Goal: Task Accomplishment & Management: Complete application form

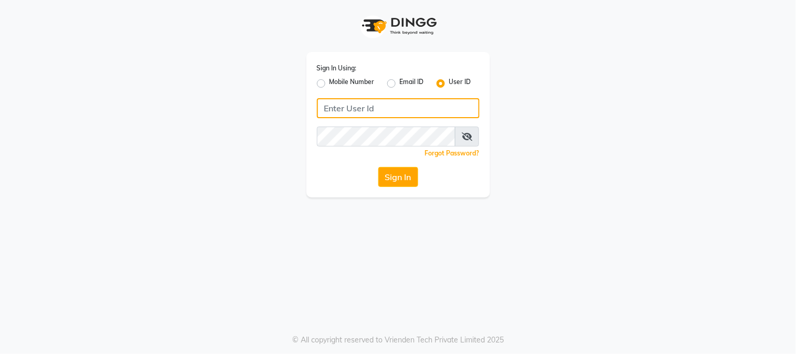
click at [379, 106] on input "Username" at bounding box center [398, 108] width 163 height 20
type input "[PERSON_NAME]"
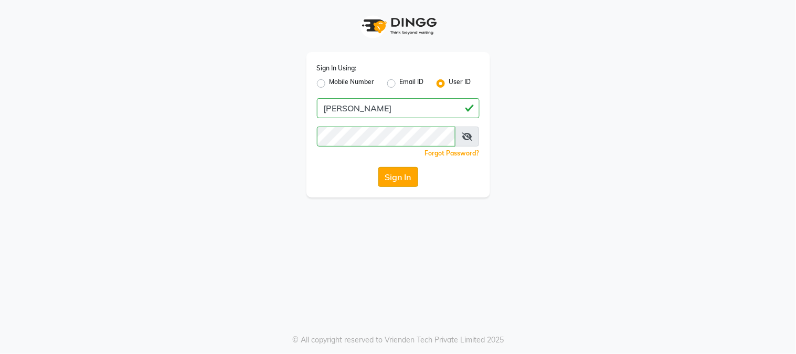
click at [412, 179] on button "Sign In" at bounding box center [399, 177] width 40 height 20
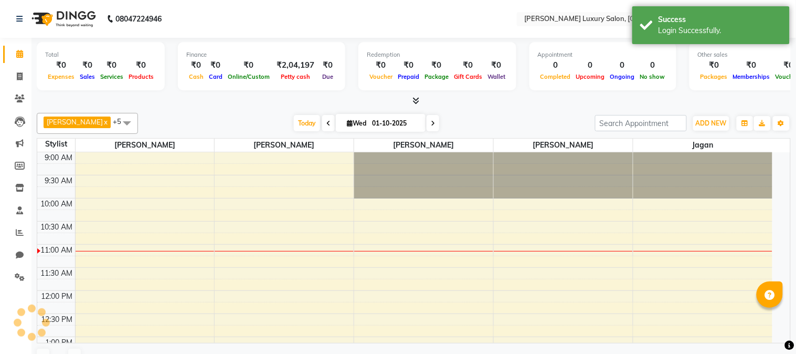
scroll to position [93, 0]
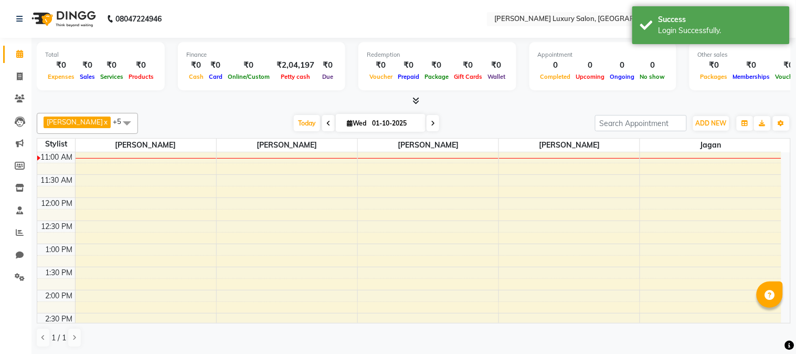
select select "en"
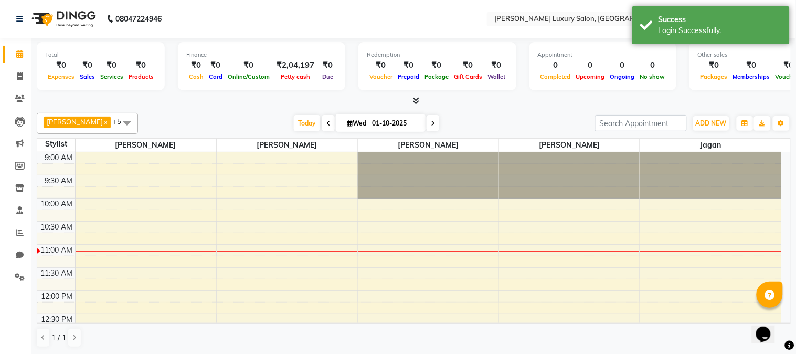
scroll to position [0, 0]
click at [264, 109] on div "[PERSON_NAME] x Jagan x [PERSON_NAME] x [PERSON_NAME] x [PERSON_NAME] x [PERSON…" at bounding box center [414, 230] width 754 height 243
click at [243, 97] on div at bounding box center [414, 101] width 754 height 11
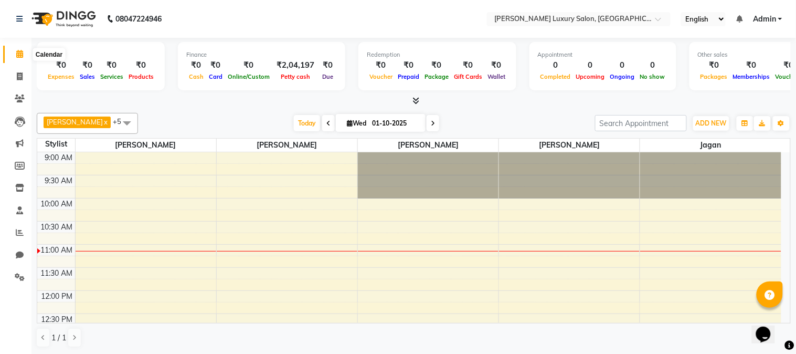
click at [14, 56] on span at bounding box center [20, 54] width 18 height 12
click at [24, 12] on link at bounding box center [21, 18] width 11 height 29
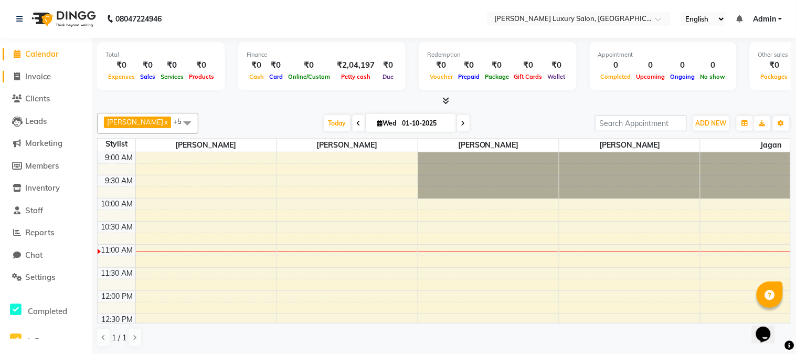
click at [23, 79] on span at bounding box center [17, 77] width 16 height 12
select select "7752"
select select "service"
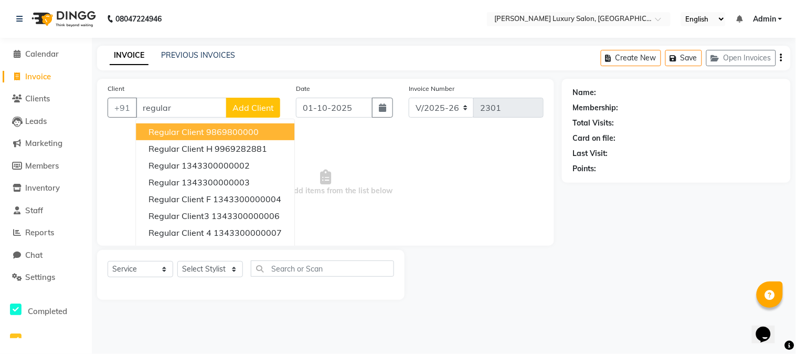
type input "regular"
click at [244, 111] on span "Add Client" at bounding box center [253, 107] width 41 height 11
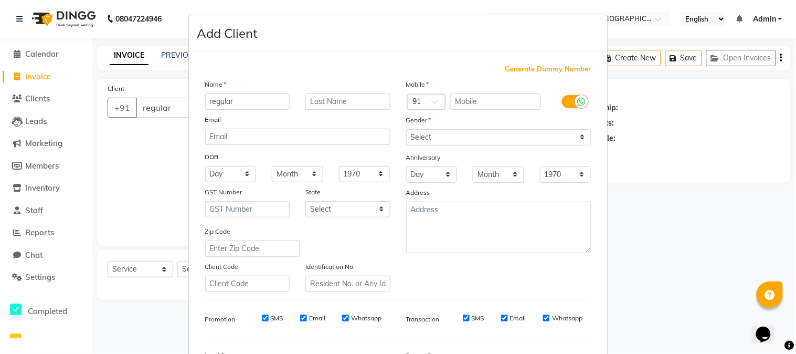
click at [537, 72] on span "Generate Dummy Number" at bounding box center [549, 69] width 86 height 11
type input "1343300000249"
checkbox input "false"
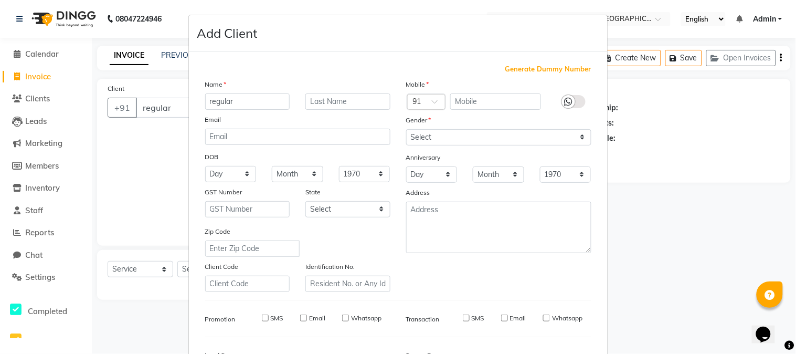
checkbox input "false"
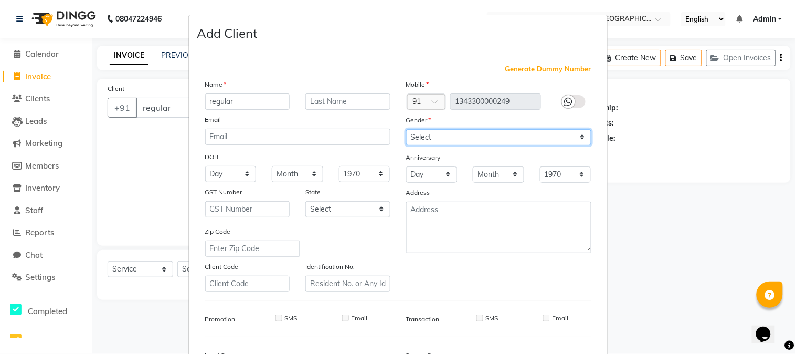
click at [527, 134] on select "Select [DEMOGRAPHIC_DATA] [DEMOGRAPHIC_DATA] Other Prefer Not To Say" at bounding box center [498, 137] width 185 height 16
select select "[DEMOGRAPHIC_DATA]"
click at [406, 129] on select "Select [DEMOGRAPHIC_DATA] [DEMOGRAPHIC_DATA] Other Prefer Not To Say" at bounding box center [498, 137] width 185 height 16
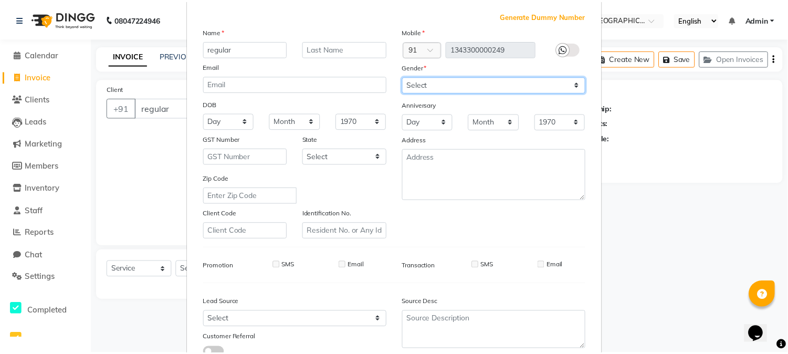
scroll to position [117, 0]
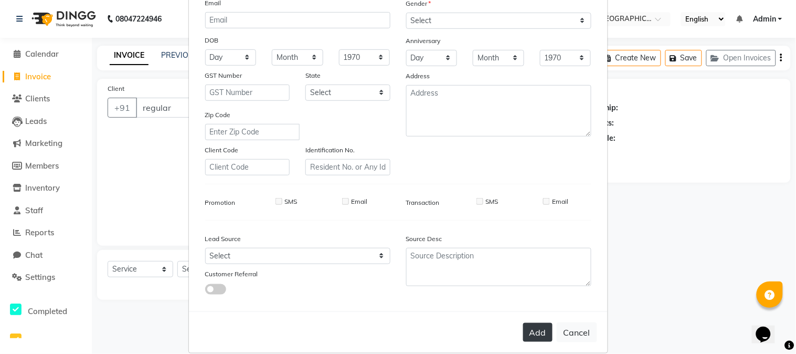
click at [523, 328] on button "Add" at bounding box center [537, 332] width 29 height 19
type input "1343300000249"
select select
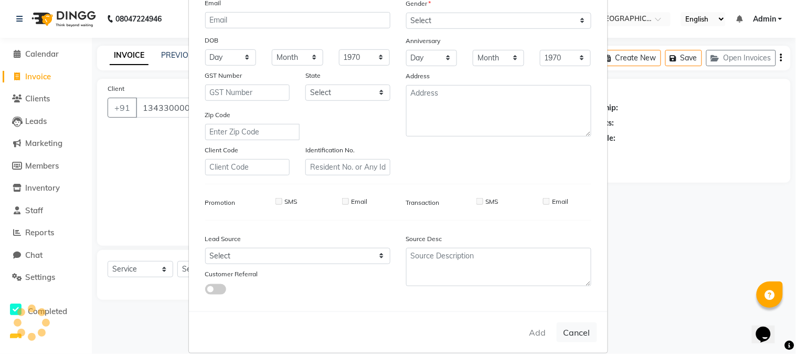
select select
checkbox input "false"
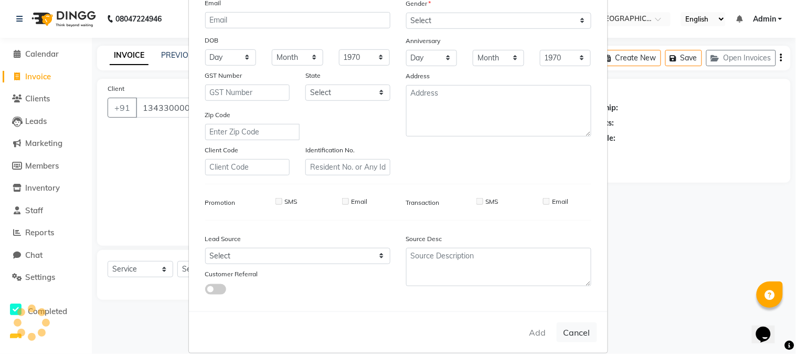
checkbox input "false"
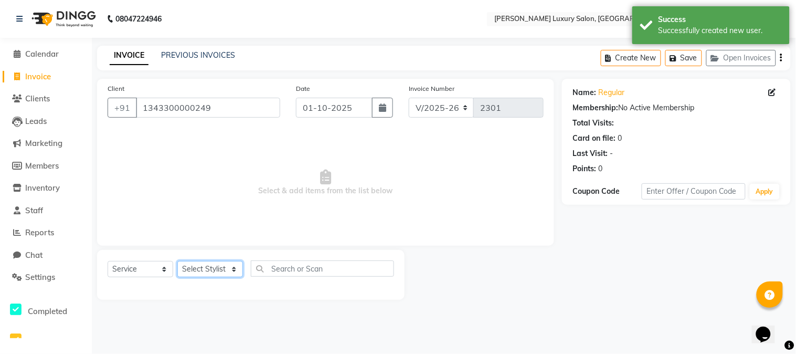
click at [195, 269] on select "Select Stylist [PERSON_NAME] [PERSON_NAME] Pol [PERSON_NAME] [PERSON_NAME] Salo…" at bounding box center [210, 269] width 66 height 16
select select "69297"
click at [177, 261] on select "Select Stylist [PERSON_NAME] [PERSON_NAME] Pol [PERSON_NAME] [PERSON_NAME] Salo…" at bounding box center [210, 269] width 66 height 16
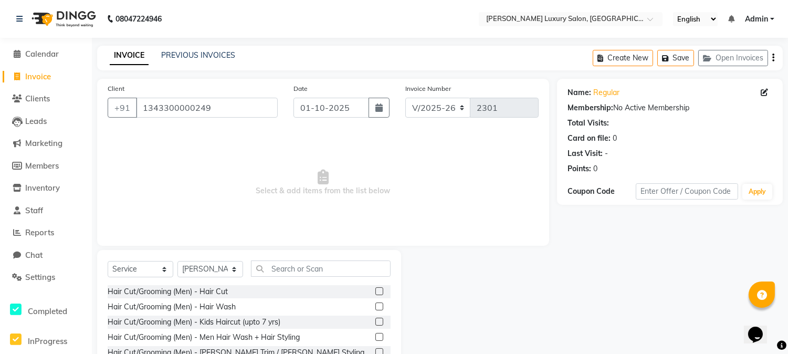
click at [375, 290] on label at bounding box center [379, 291] width 8 height 8
click at [375, 290] on input "checkbox" at bounding box center [378, 291] width 7 height 7
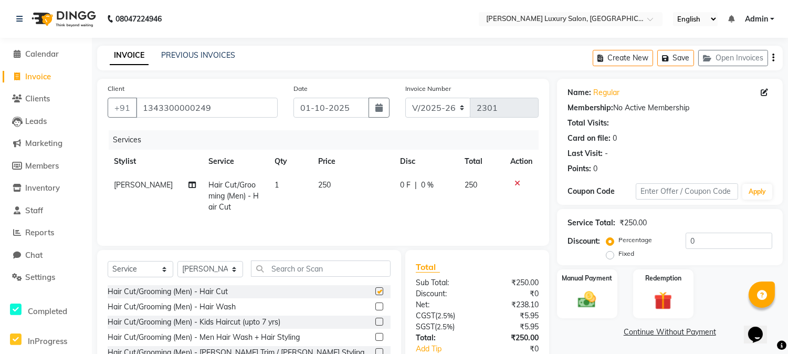
checkbox input "false"
click at [597, 297] on img at bounding box center [587, 300] width 31 height 22
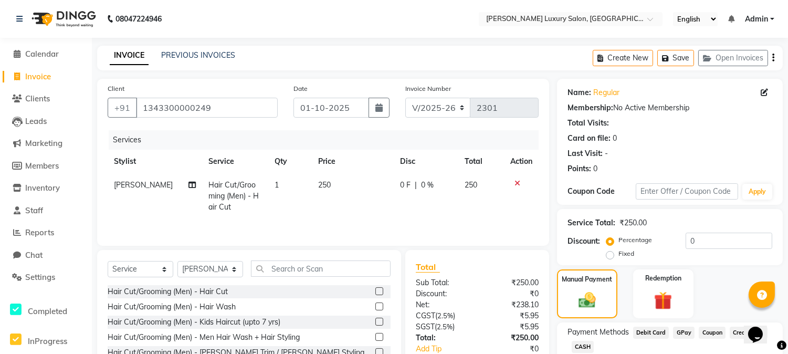
scroll to position [58, 0]
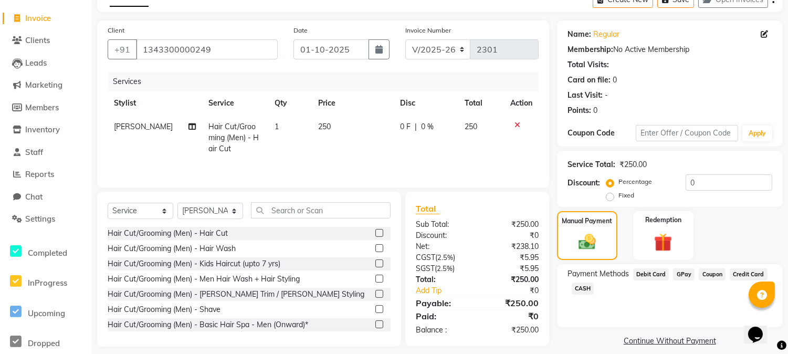
click at [679, 276] on span "GPay" at bounding box center [684, 274] width 22 height 12
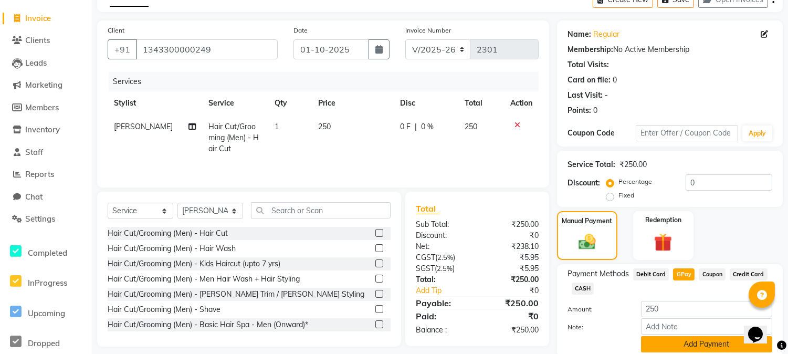
click at [683, 345] on button "Add Payment" at bounding box center [706, 344] width 131 height 16
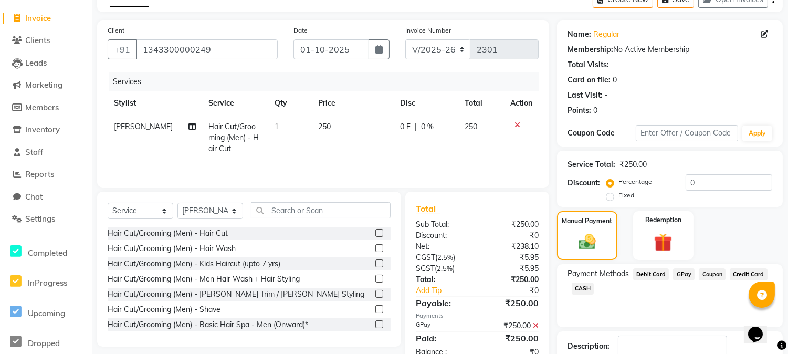
scroll to position [128, 0]
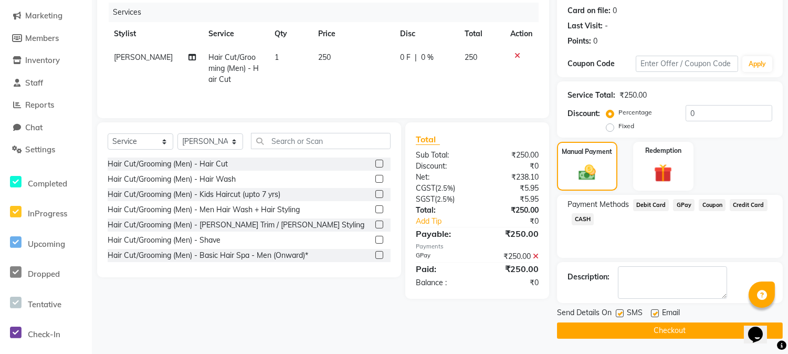
click at [658, 327] on button "Checkout" at bounding box center [670, 330] width 226 height 16
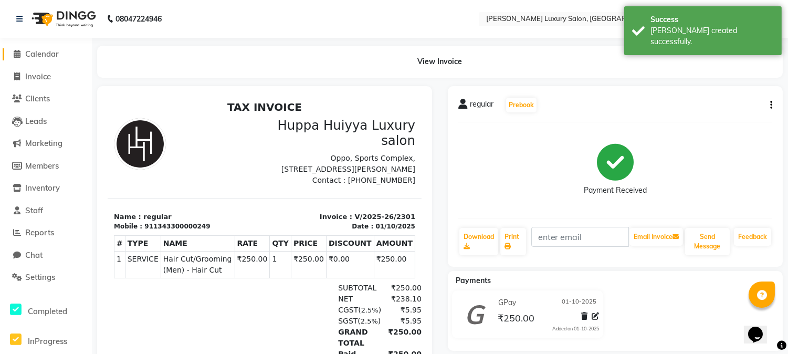
click at [37, 54] on span "Calendar" at bounding box center [42, 54] width 34 height 10
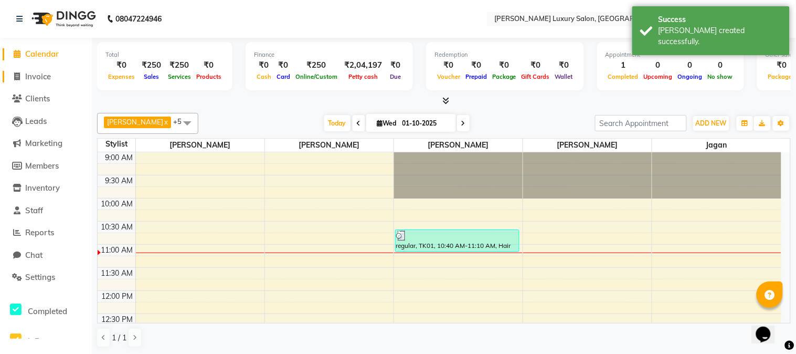
click at [37, 74] on span "Invoice" at bounding box center [38, 76] width 26 height 10
select select "7752"
select select "service"
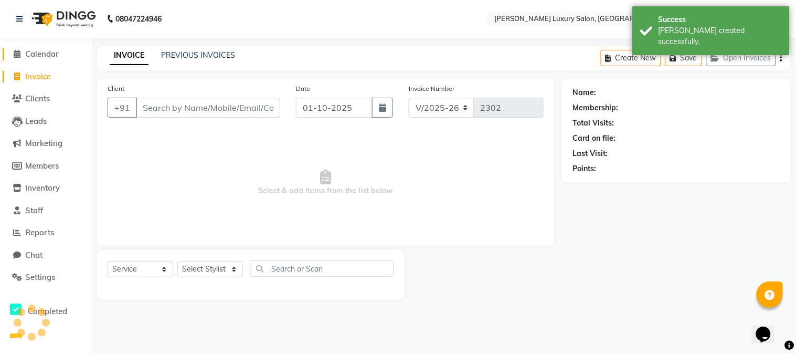
click at [37, 55] on span "Calendar" at bounding box center [42, 54] width 34 height 10
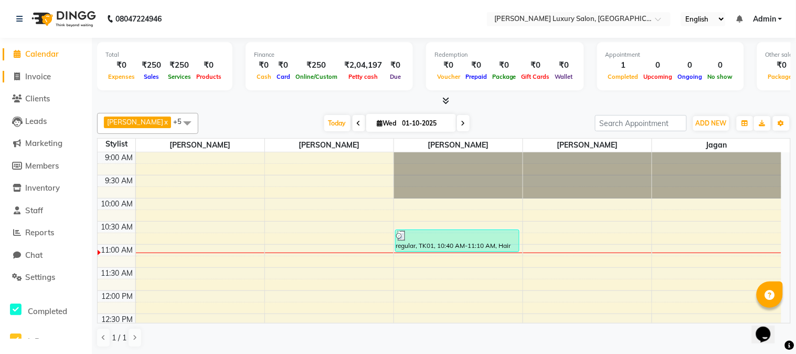
click at [29, 74] on span "Invoice" at bounding box center [38, 76] width 26 height 10
select select "service"
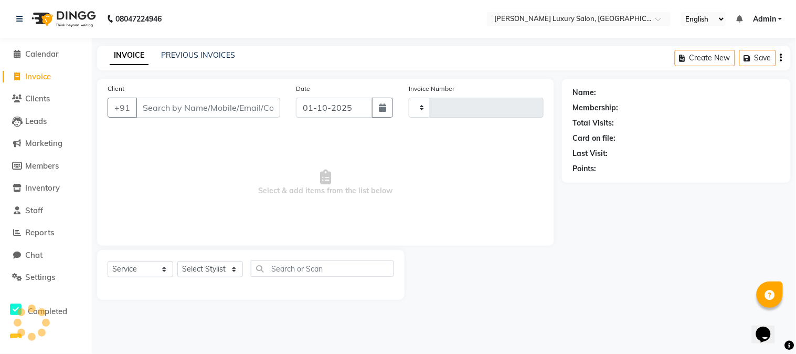
type input "2302"
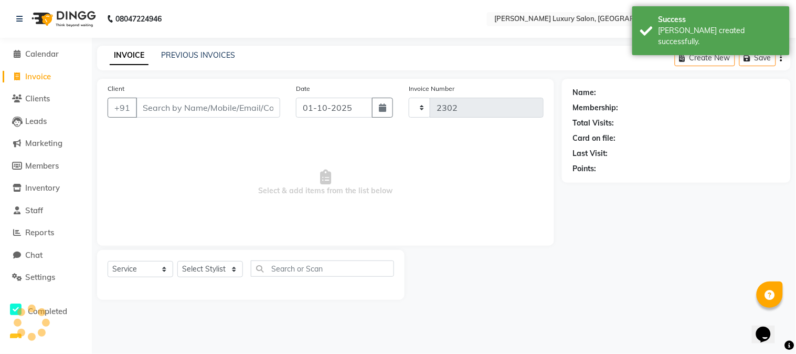
select select "7752"
